Goal: Task Accomplishment & Management: Manage account settings

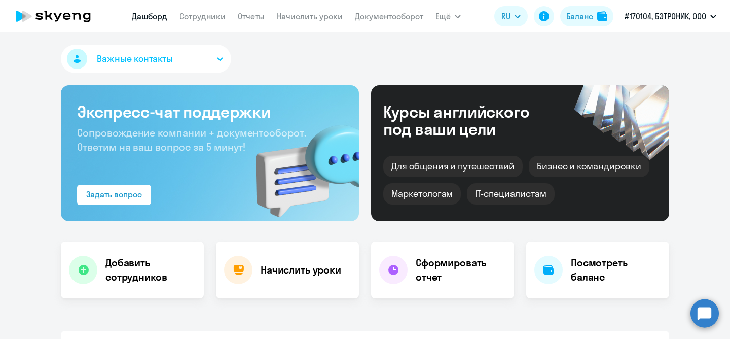
select select "30"
click at [300, 17] on link "Начислить уроки" at bounding box center [310, 16] width 66 height 10
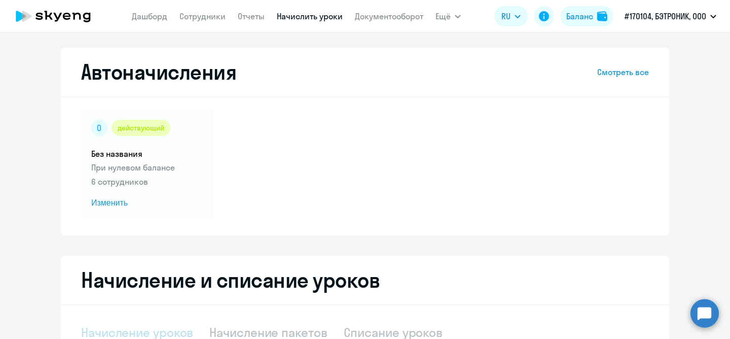
select select "10"
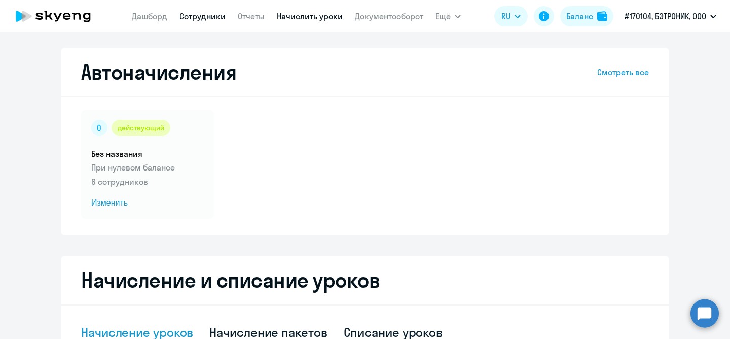
click at [196, 15] on link "Сотрудники" at bounding box center [202, 16] width 46 height 10
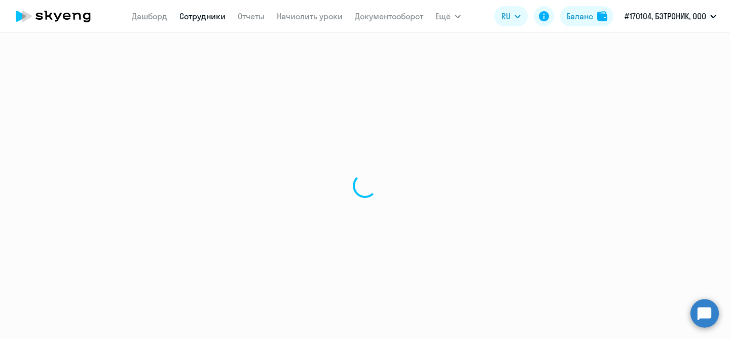
select select "30"
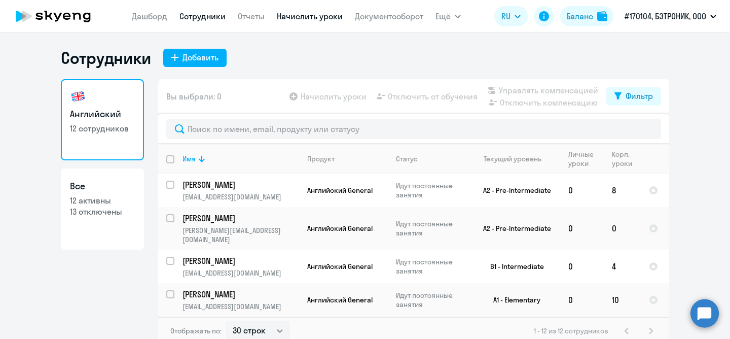
click at [296, 19] on link "Начислить уроки" at bounding box center [310, 16] width 66 height 10
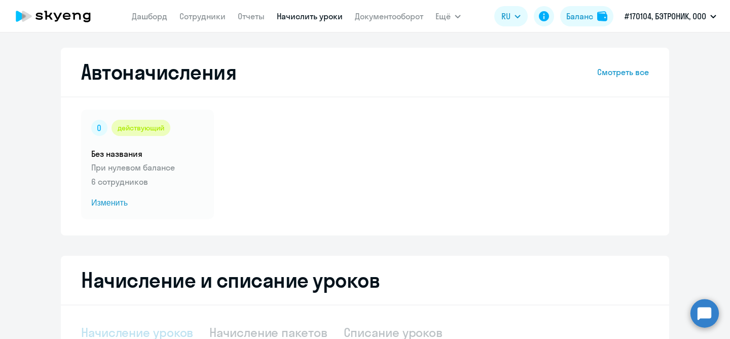
select select "10"
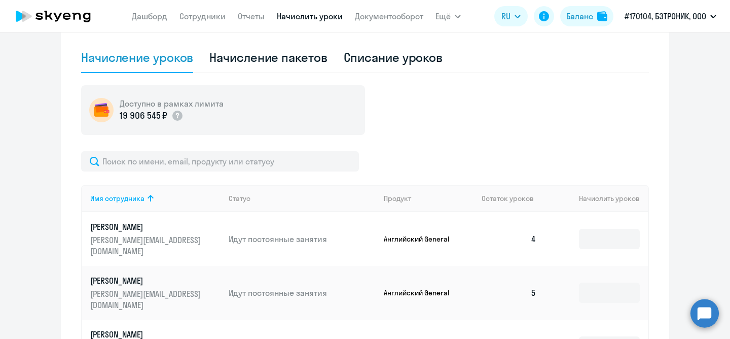
scroll to position [143, 0]
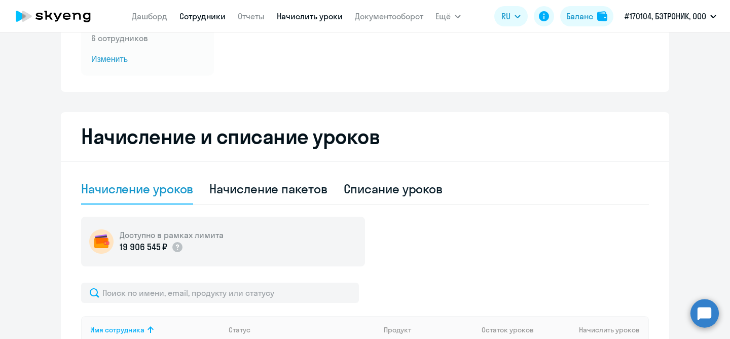
click at [205, 18] on link "Сотрудники" at bounding box center [202, 16] width 46 height 10
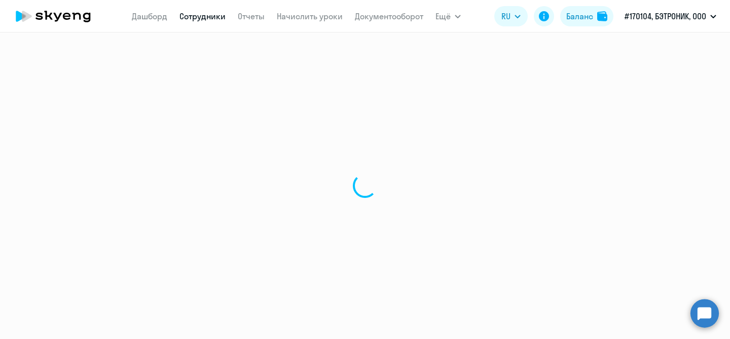
select select "30"
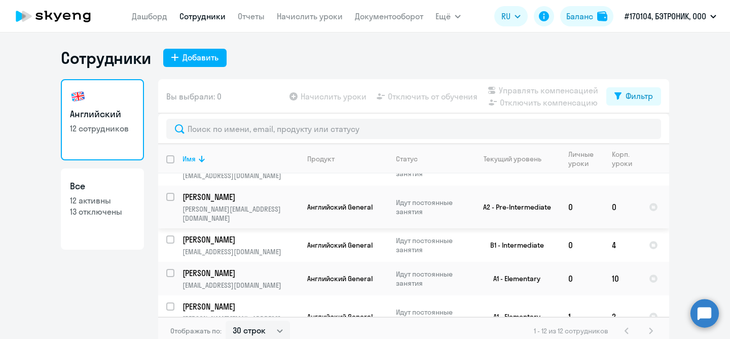
scroll to position [22, 0]
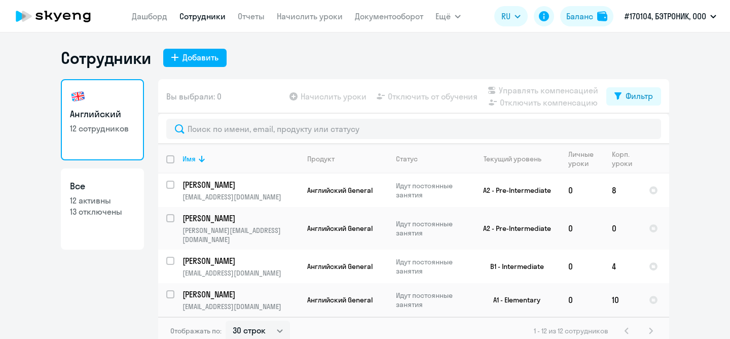
select select "30"
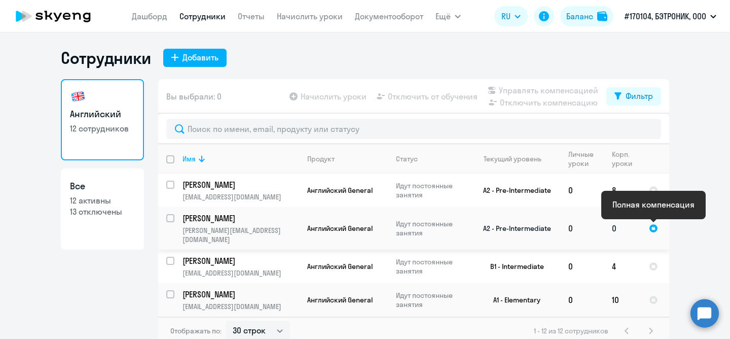
click at [654, 228] on div at bounding box center [653, 228] width 9 height 9
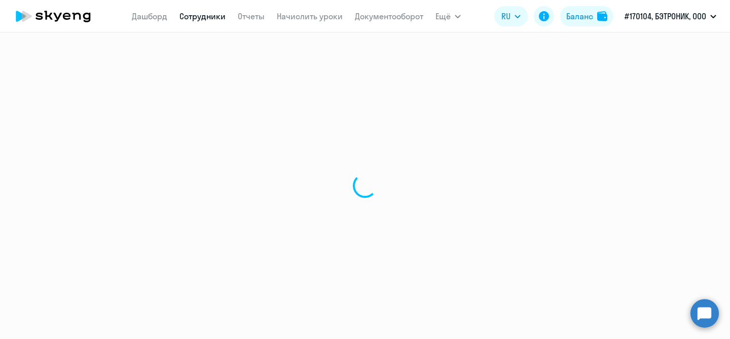
select select "english"
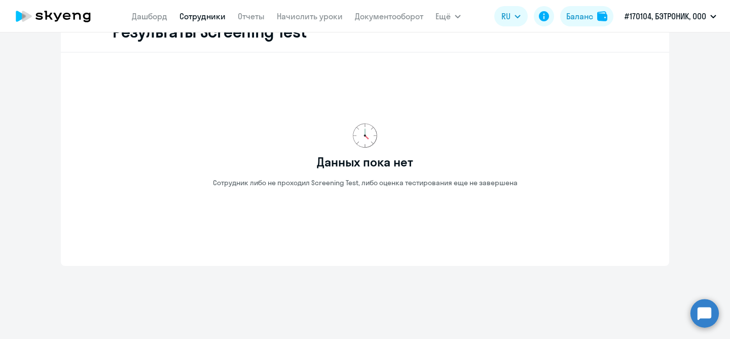
scroll to position [1695, 0]
click at [288, 16] on link "Начислить уроки" at bounding box center [310, 16] width 66 height 10
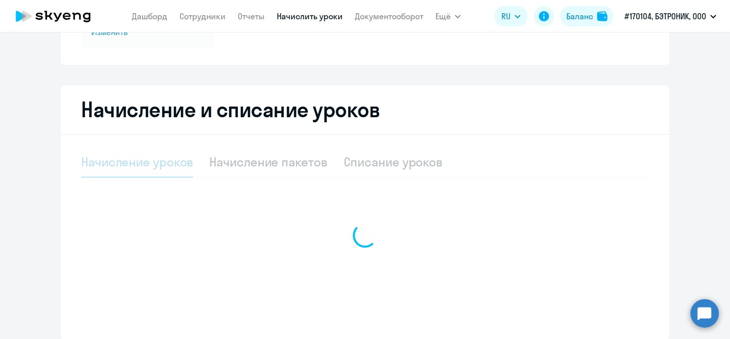
scroll to position [212, 0]
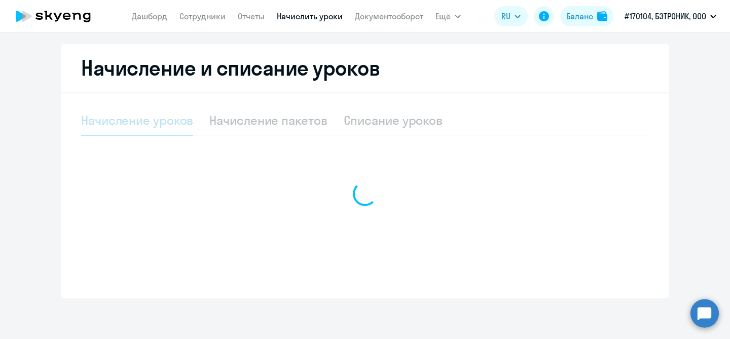
select select "10"
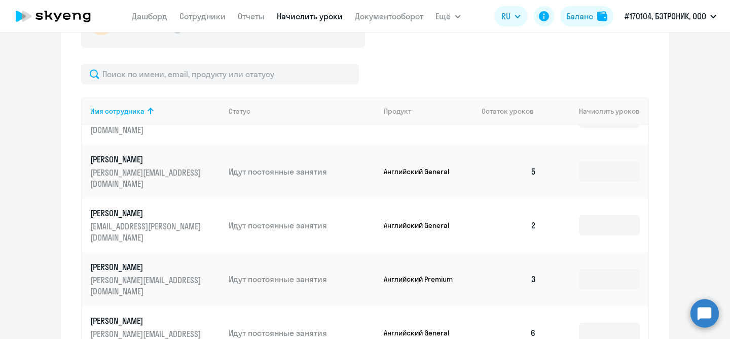
scroll to position [58, 0]
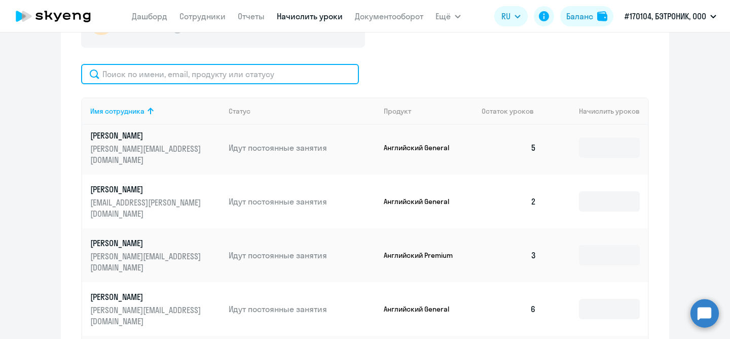
click at [245, 70] on input "text" at bounding box center [220, 74] width 278 height 20
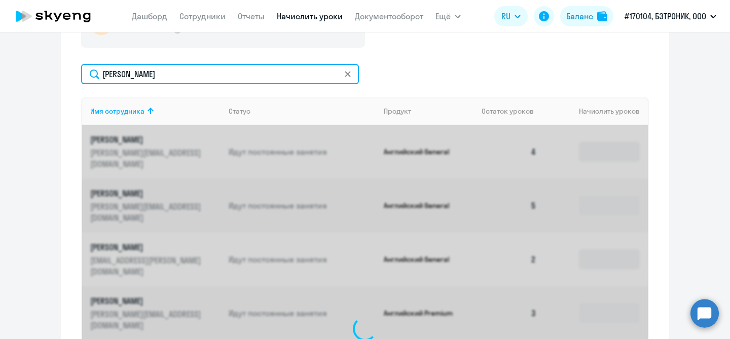
scroll to position [358, 0]
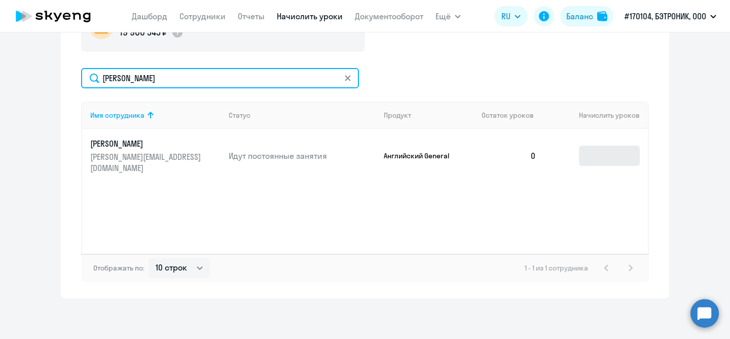
type input "[PERSON_NAME]"
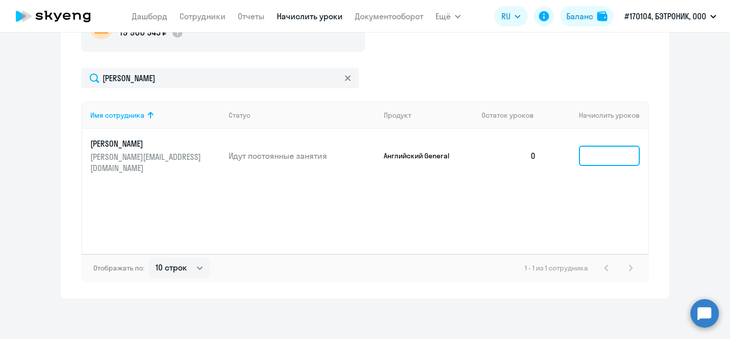
click at [611, 159] on input at bounding box center [609, 156] width 61 height 20
type input "8"
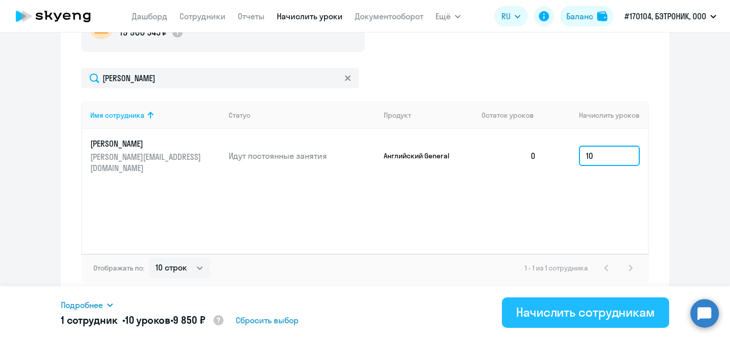
type input "10"
click at [550, 315] on div "Начислить сотрудникам" at bounding box center [585, 312] width 139 height 16
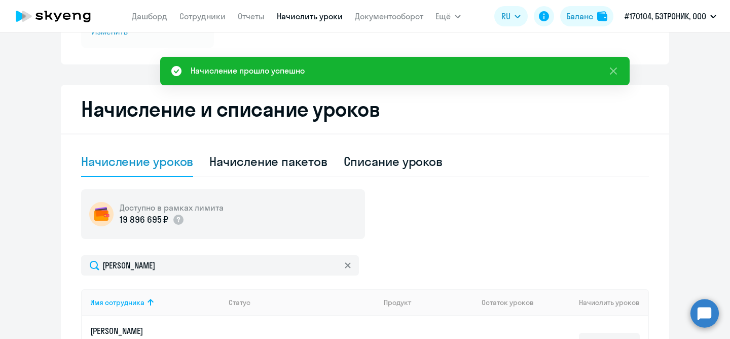
scroll to position [0, 0]
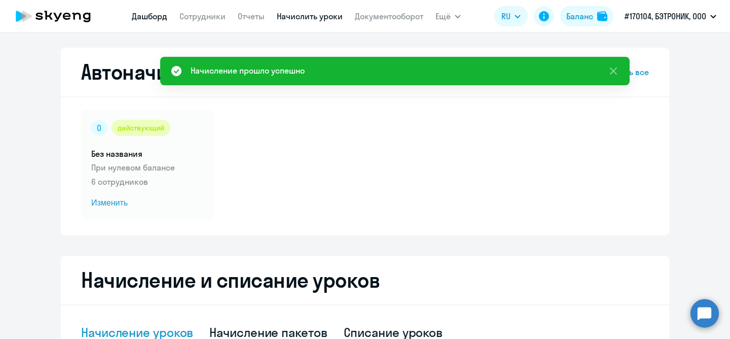
click at [156, 18] on link "Дашборд" at bounding box center [149, 16] width 35 height 10
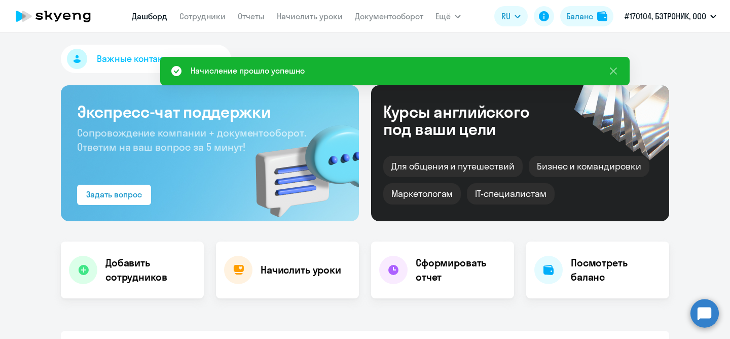
select select "30"
